Goal: Transaction & Acquisition: Purchase product/service

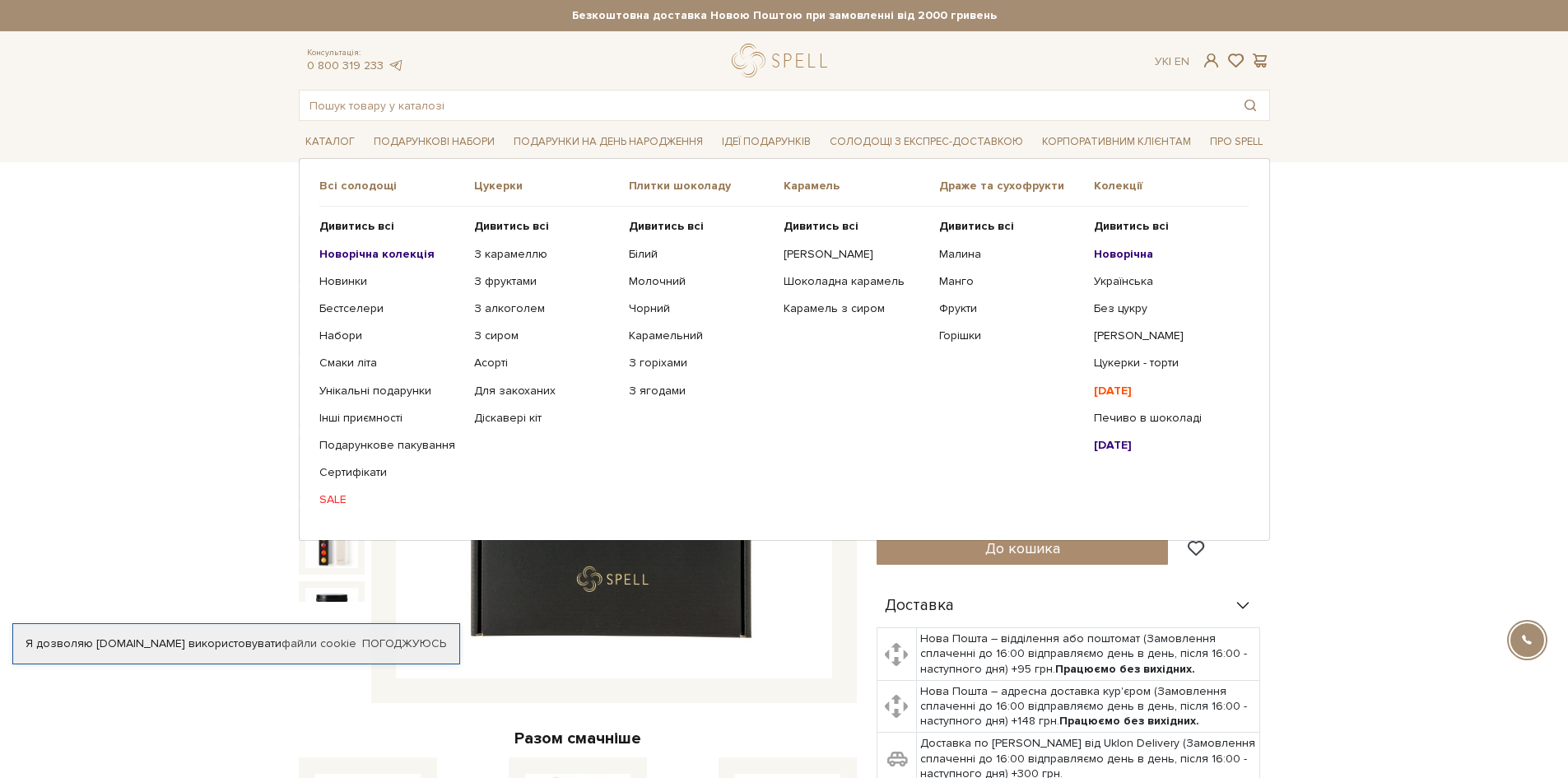
click at [325, 498] on link "SALE" at bounding box center [390, 499] width 142 height 14
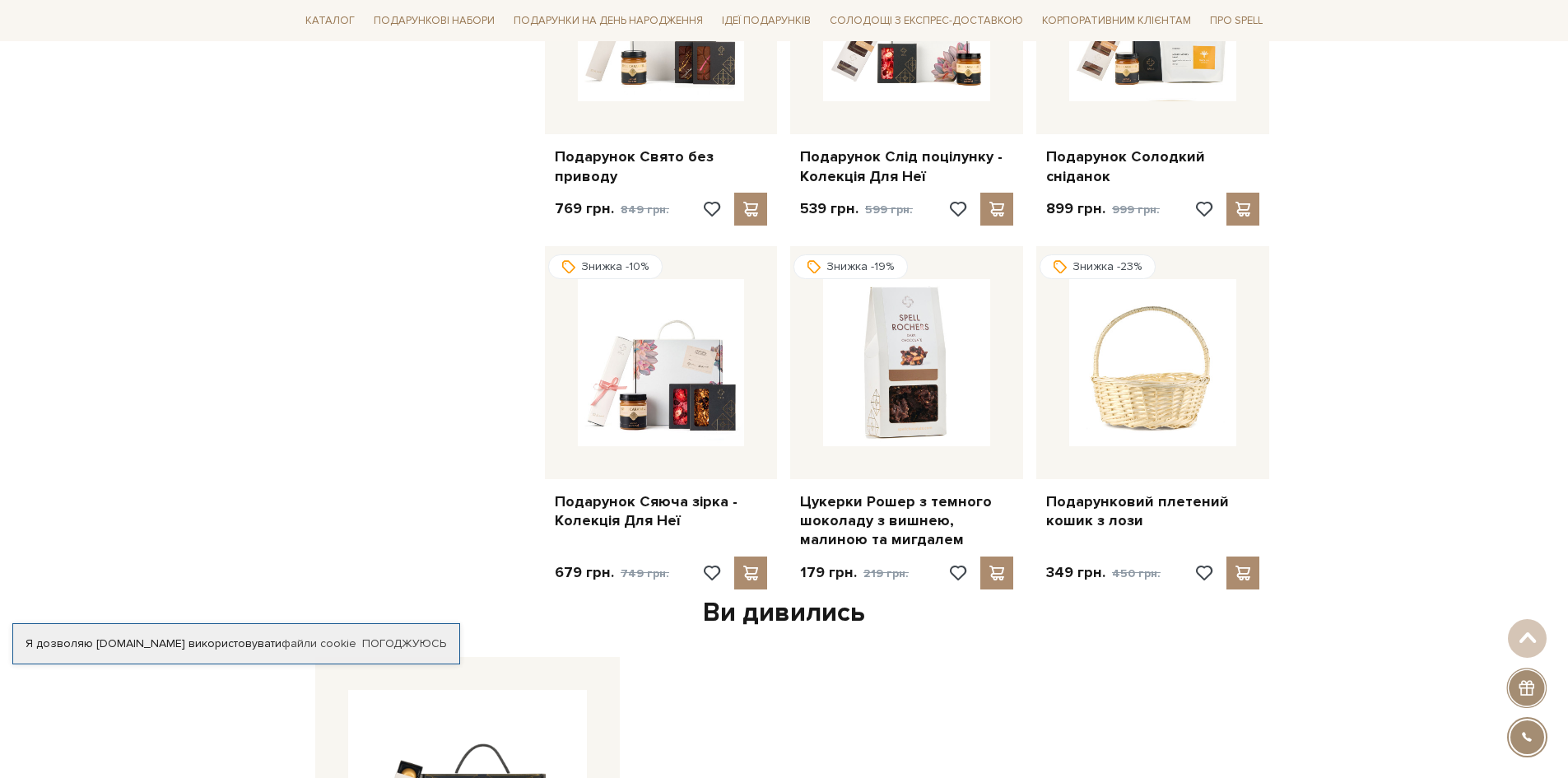
scroll to position [1481, 0]
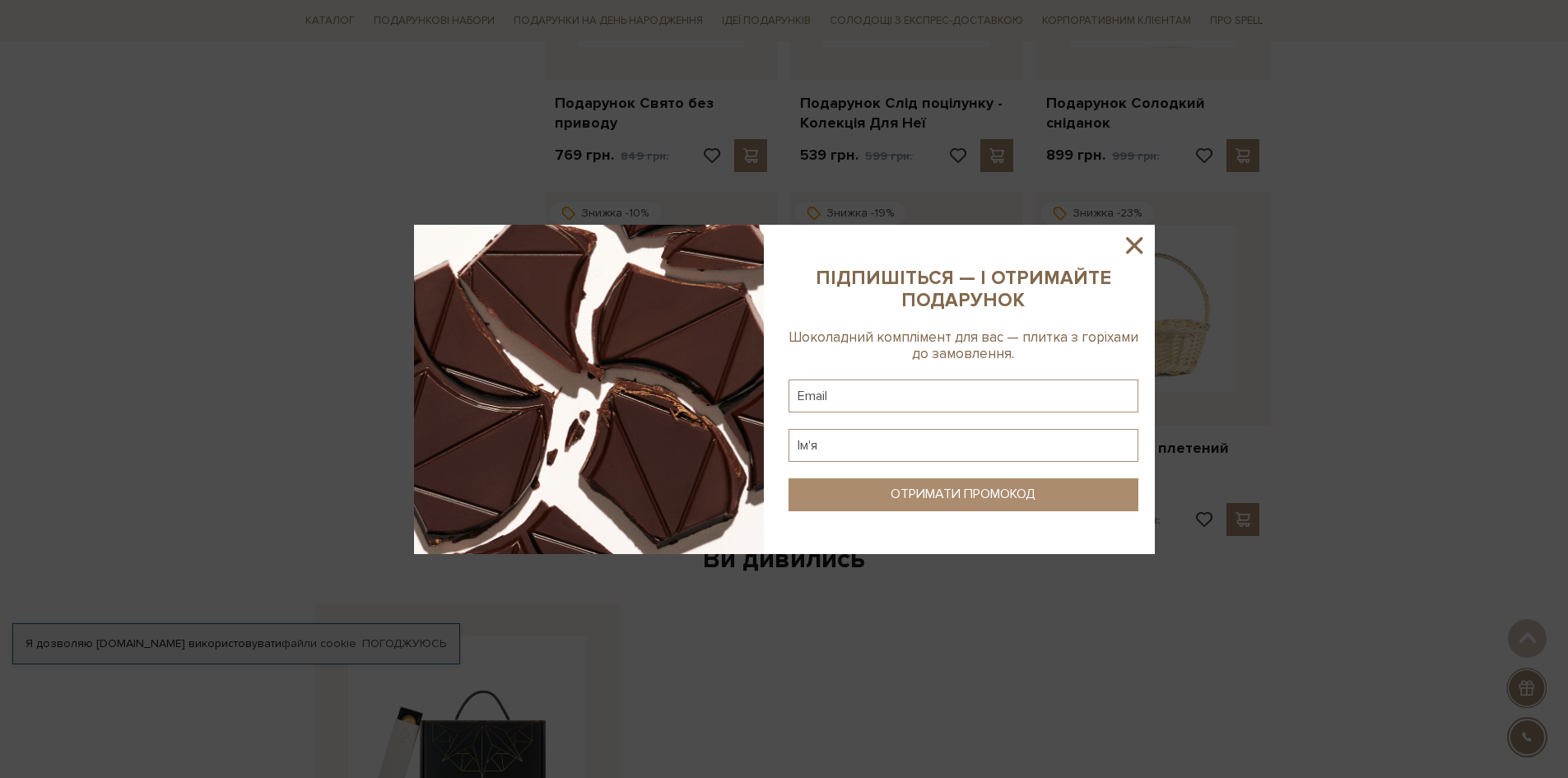
click at [1144, 249] on icon at bounding box center [1134, 245] width 28 height 28
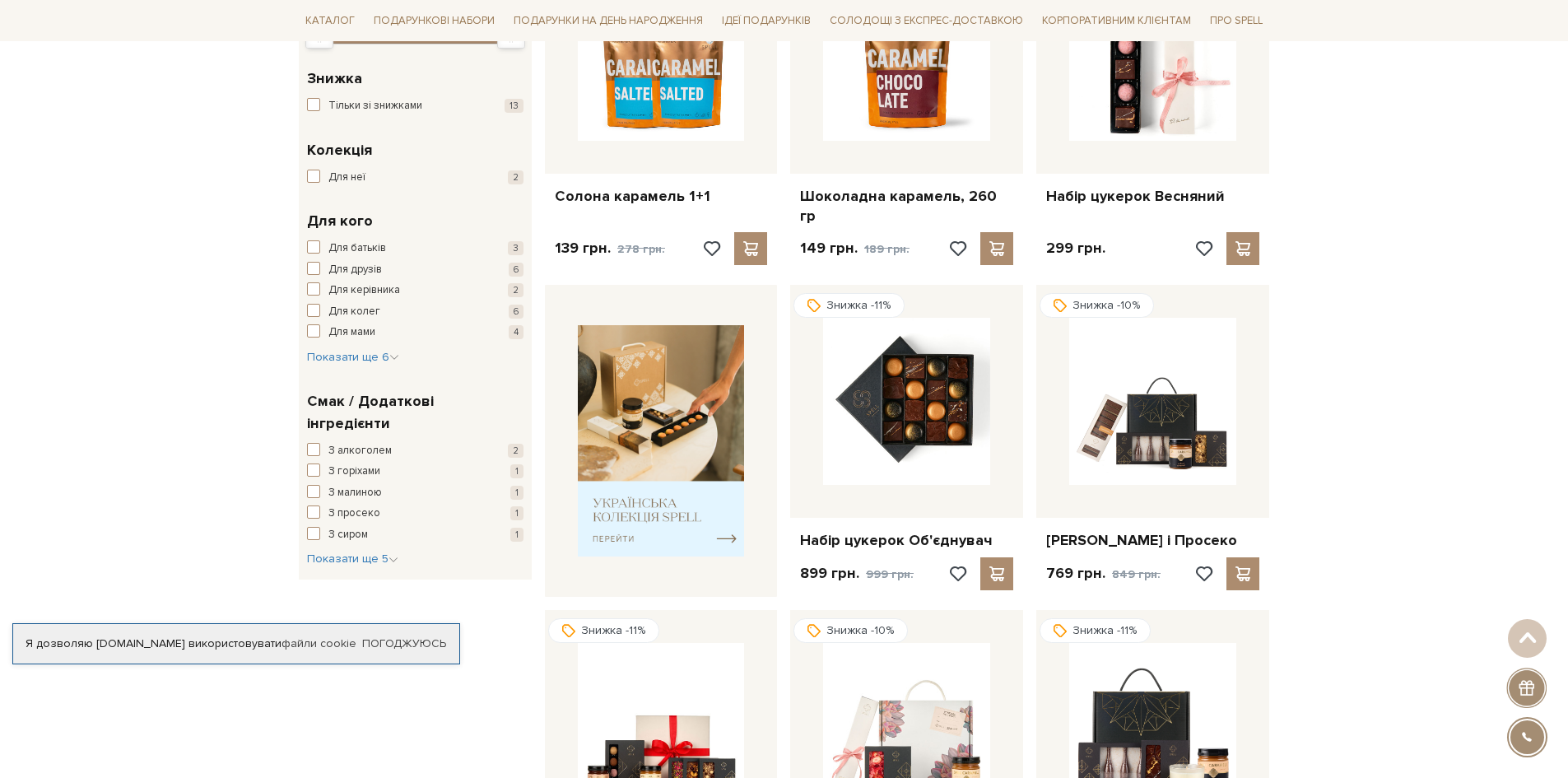
scroll to position [82, 0]
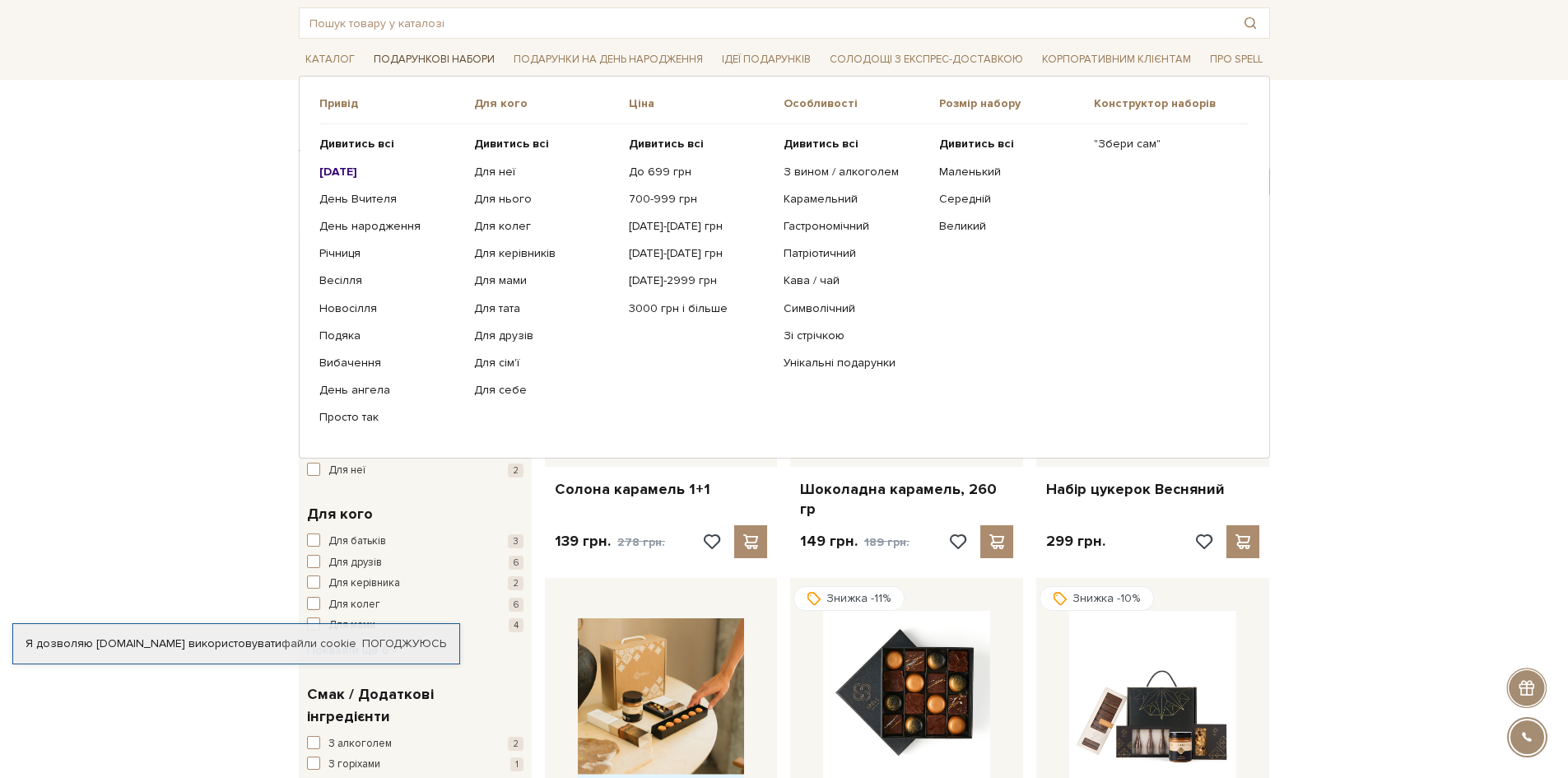
click at [466, 62] on link "Подарункові набори" at bounding box center [434, 60] width 134 height 25
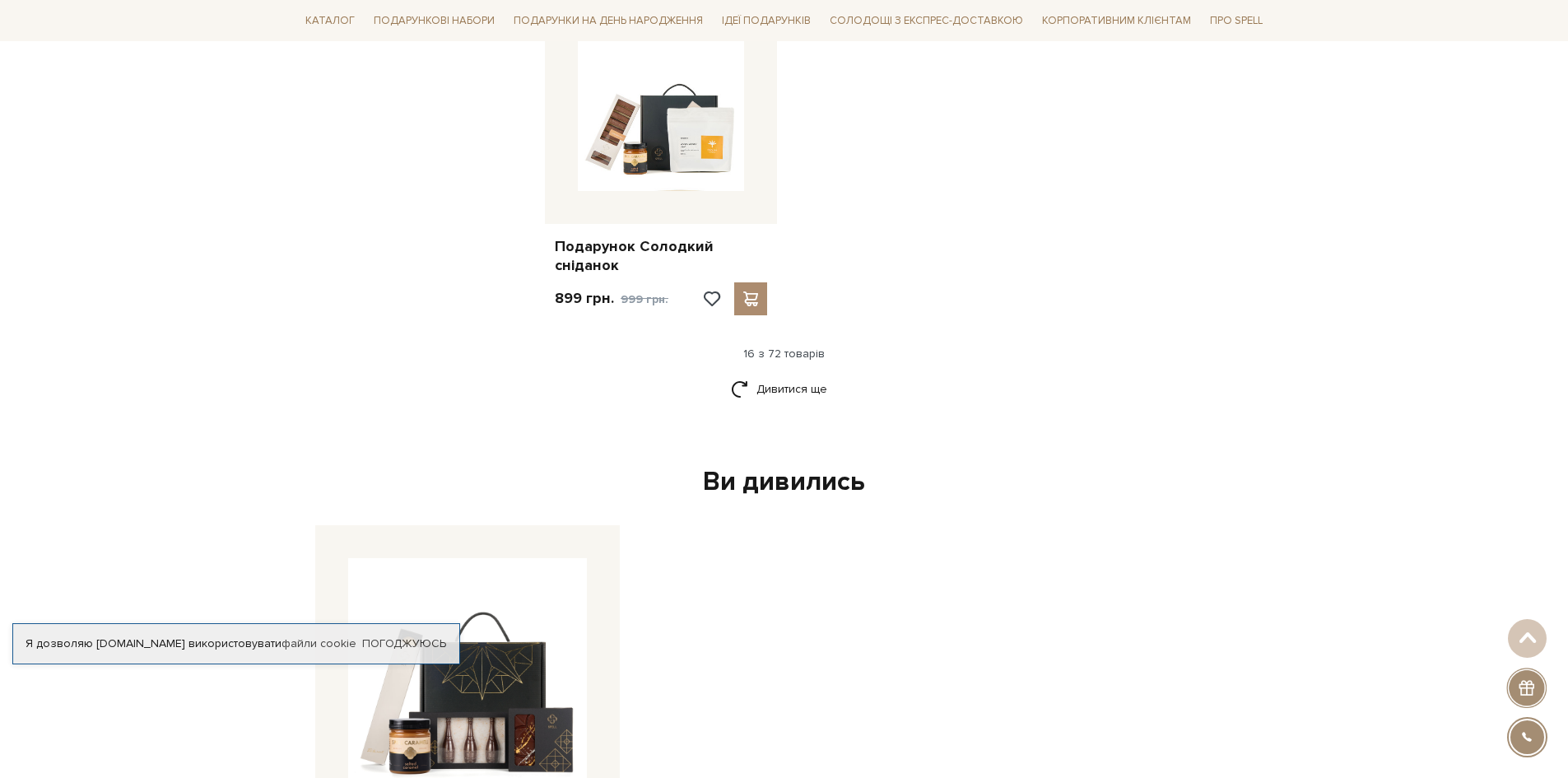
scroll to position [2057, 0]
click at [781, 374] on link "Дивитися ще" at bounding box center [784, 388] width 107 height 29
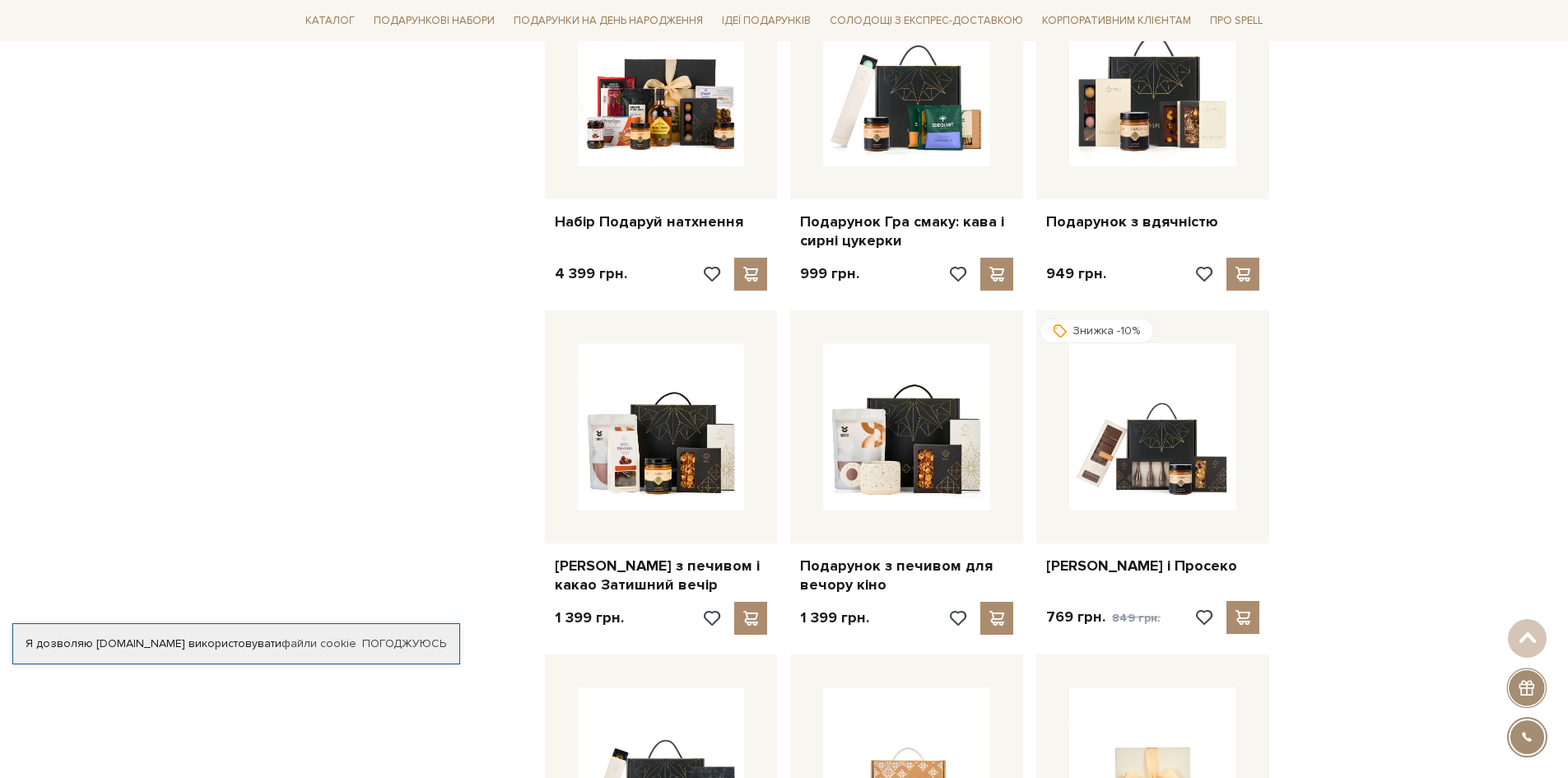
scroll to position [2797, 0]
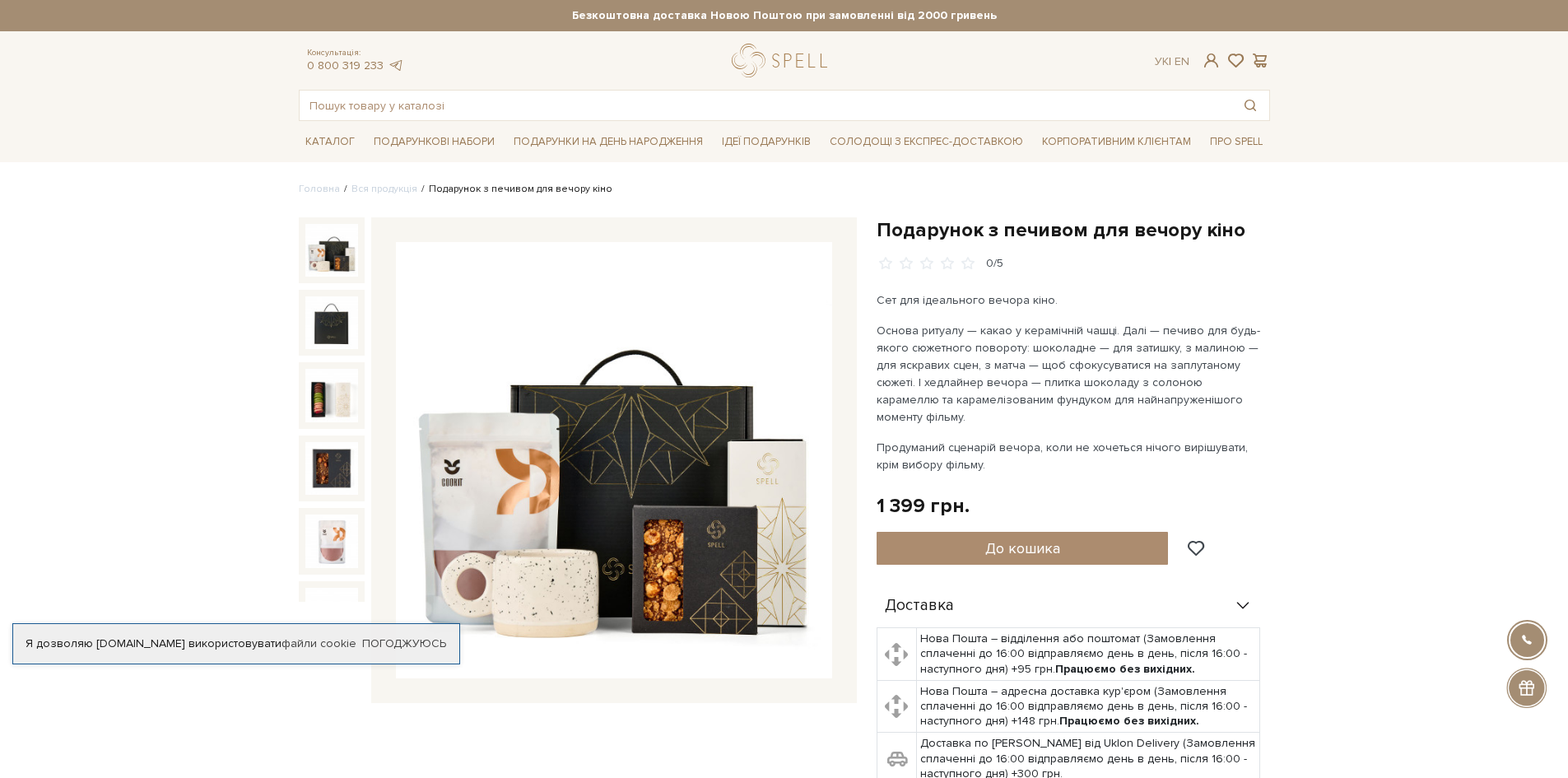
click at [600, 519] on img at bounding box center [613, 460] width 436 height 436
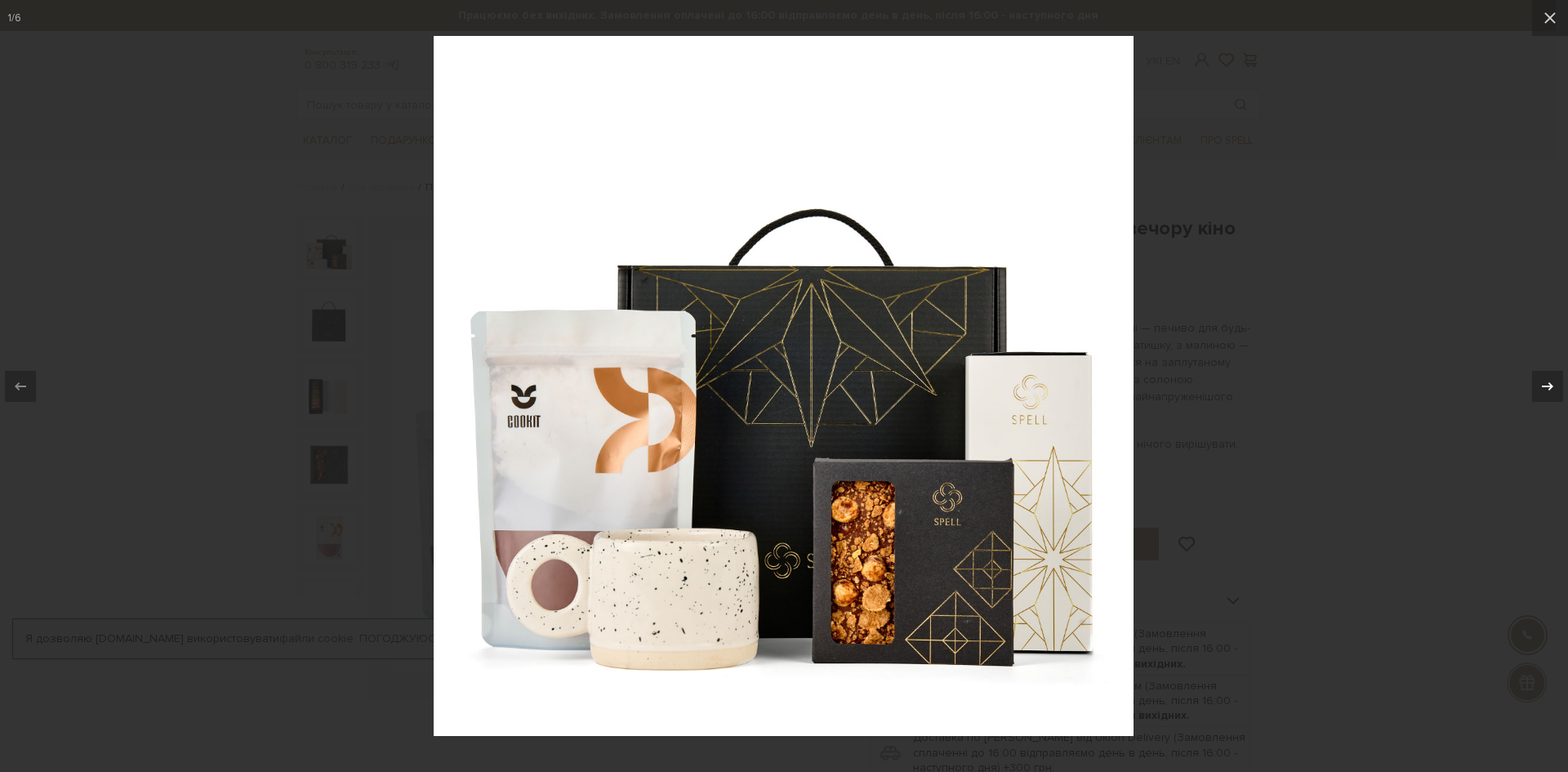
click at [1546, 390] on icon at bounding box center [1548, 386] width 20 height 20
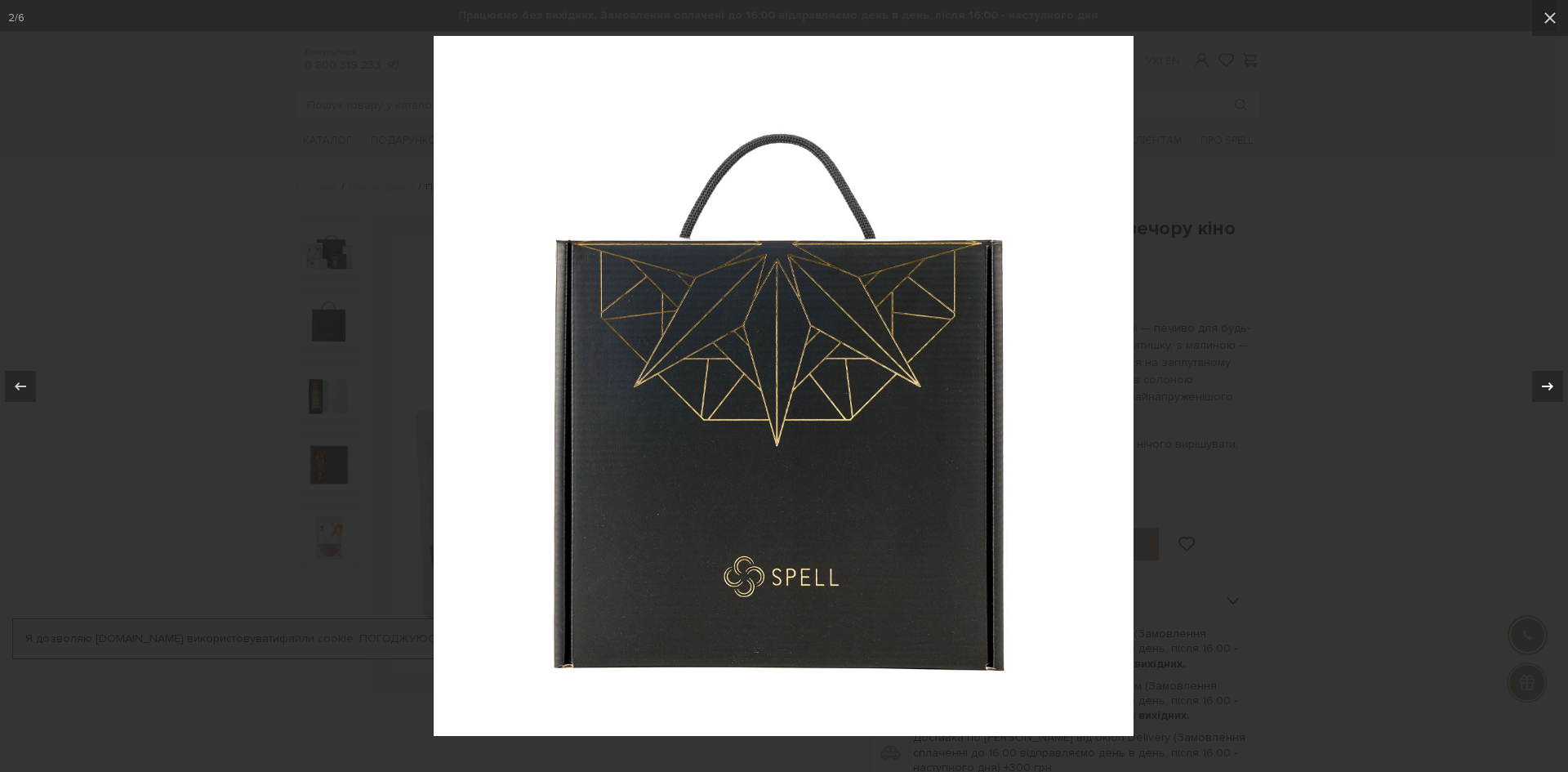
click at [1546, 390] on icon at bounding box center [1548, 386] width 20 height 20
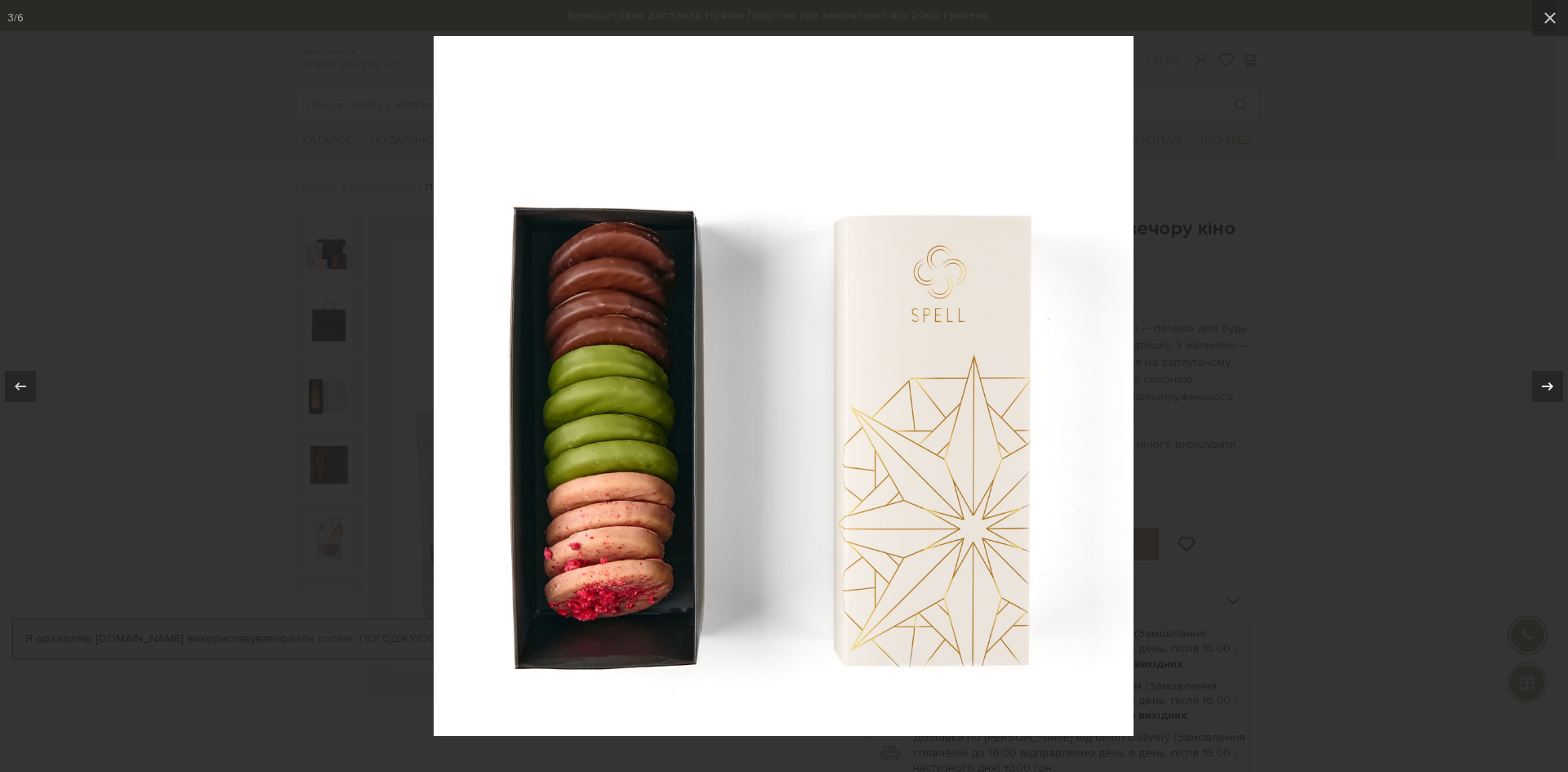
click at [1546, 390] on icon at bounding box center [1548, 386] width 20 height 20
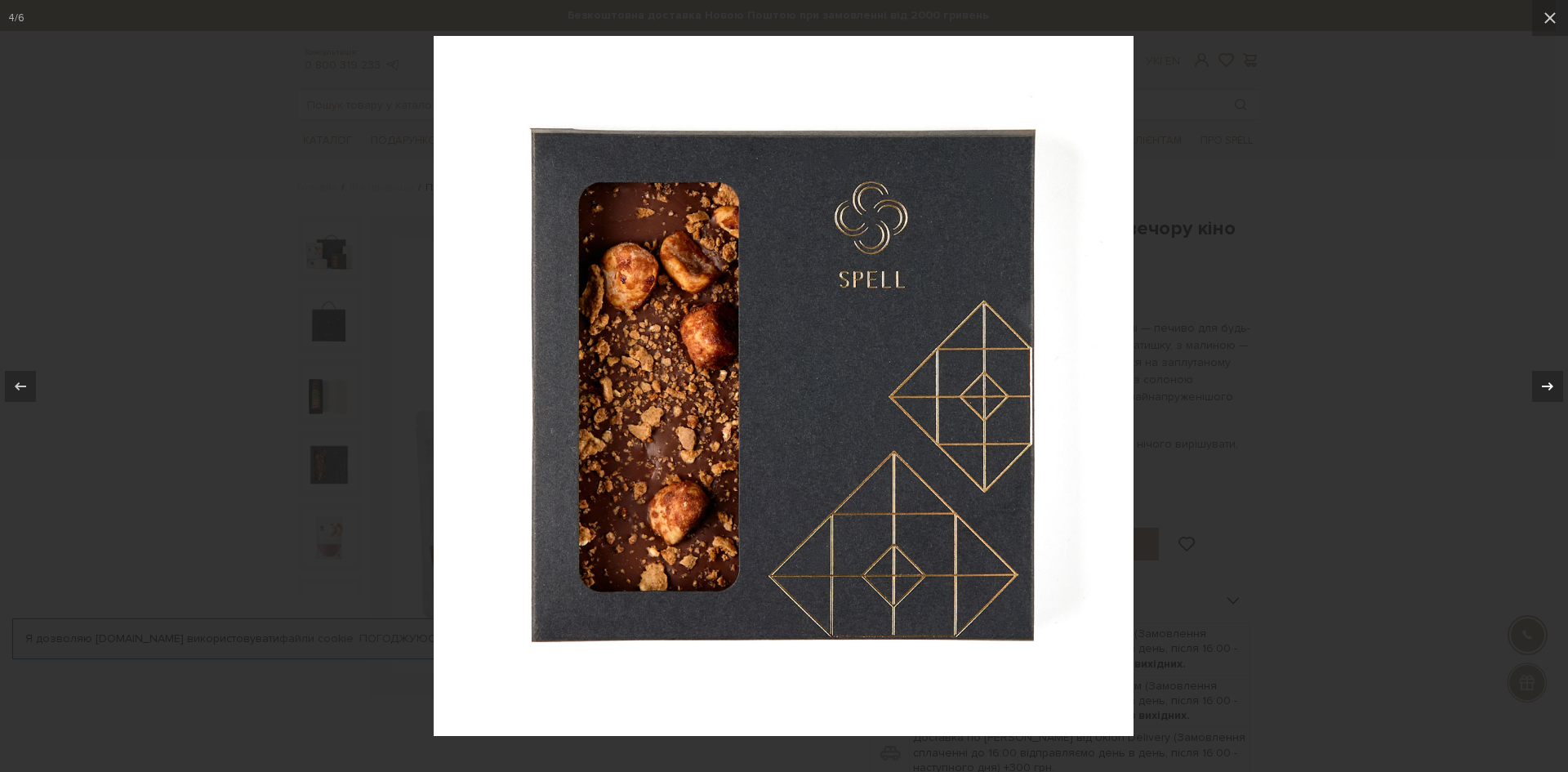
click at [1546, 390] on icon at bounding box center [1548, 386] width 20 height 20
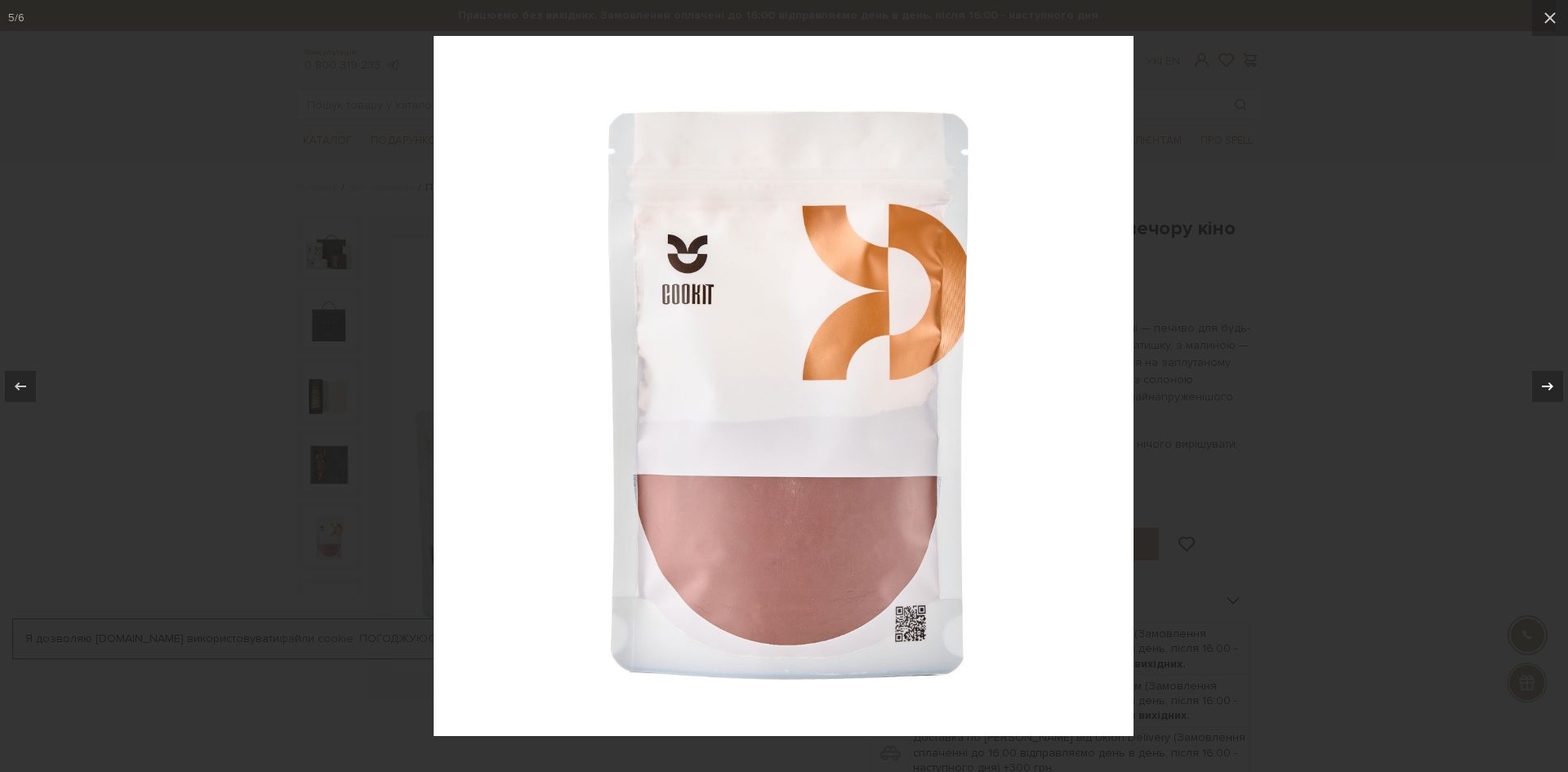
click at [1546, 390] on div "5 / 6" at bounding box center [784, 386] width 1568 height 772
click at [1552, 386] on icon at bounding box center [1547, 385] width 12 height 8
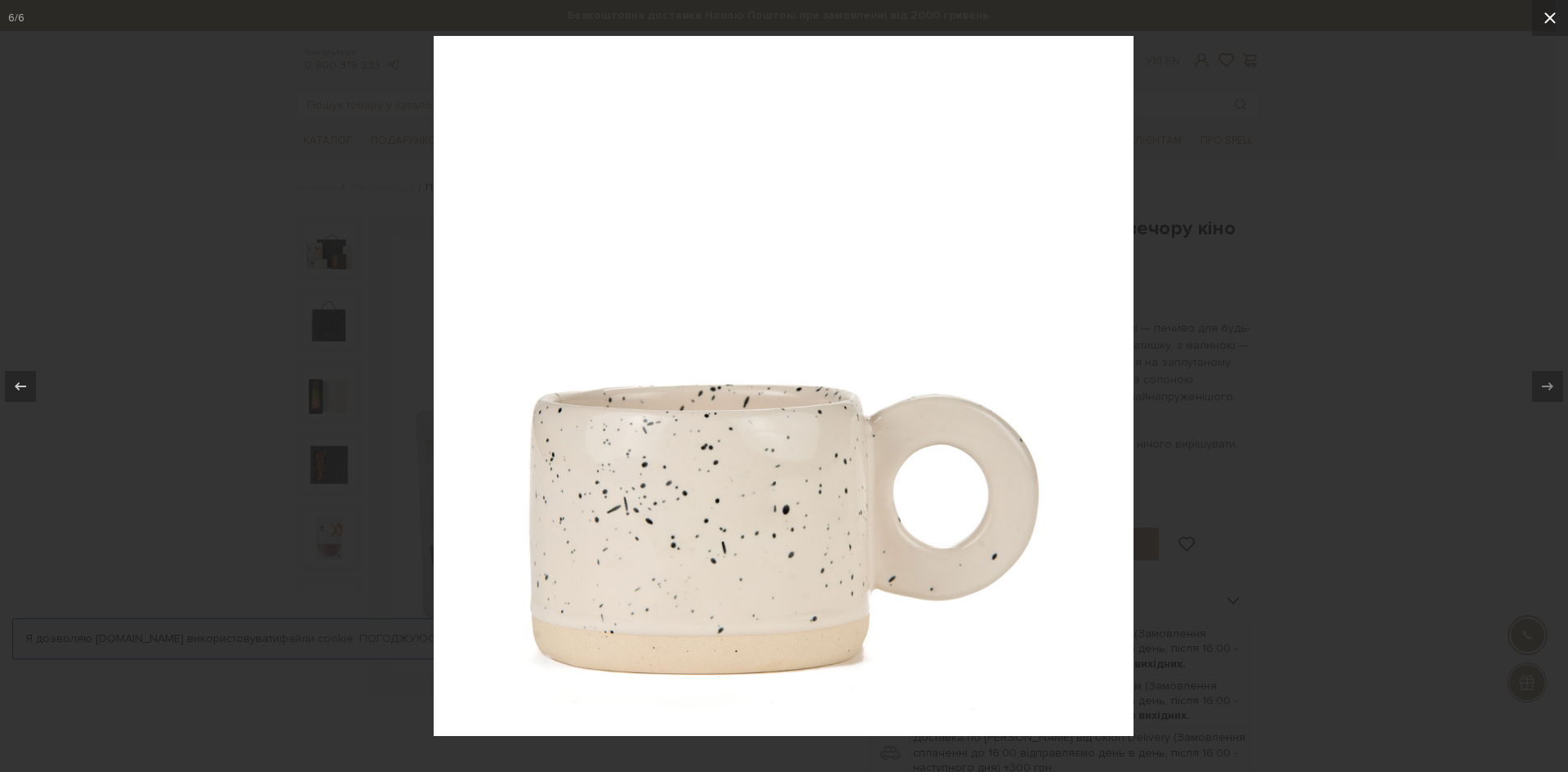
click at [1555, 18] on icon at bounding box center [1550, 18] width 20 height 20
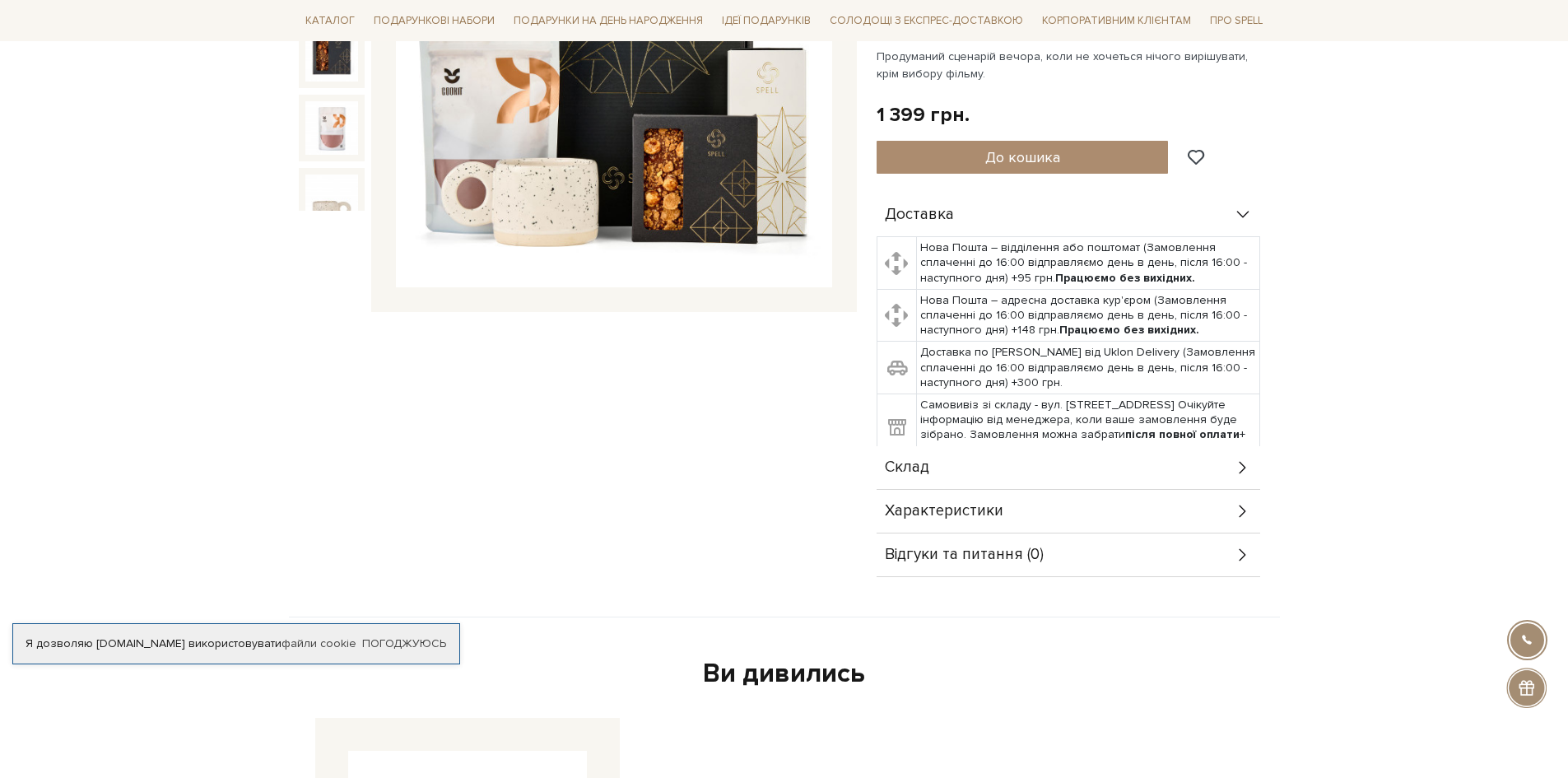
scroll to position [165, 0]
